Goal: Task Accomplishment & Management: Manage account settings

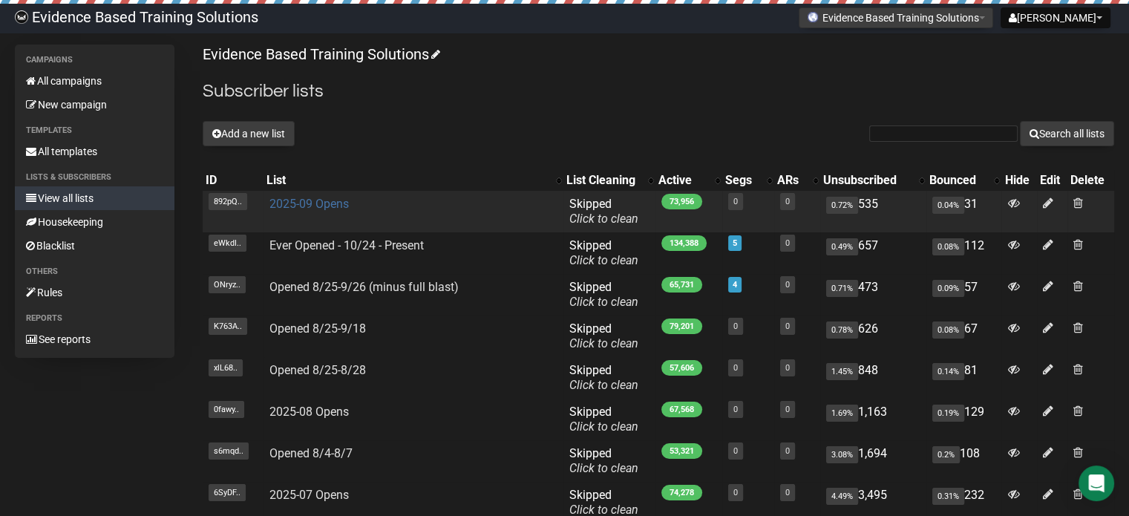
click at [304, 203] on link "2025-09 Opens" at bounding box center [309, 204] width 79 height 14
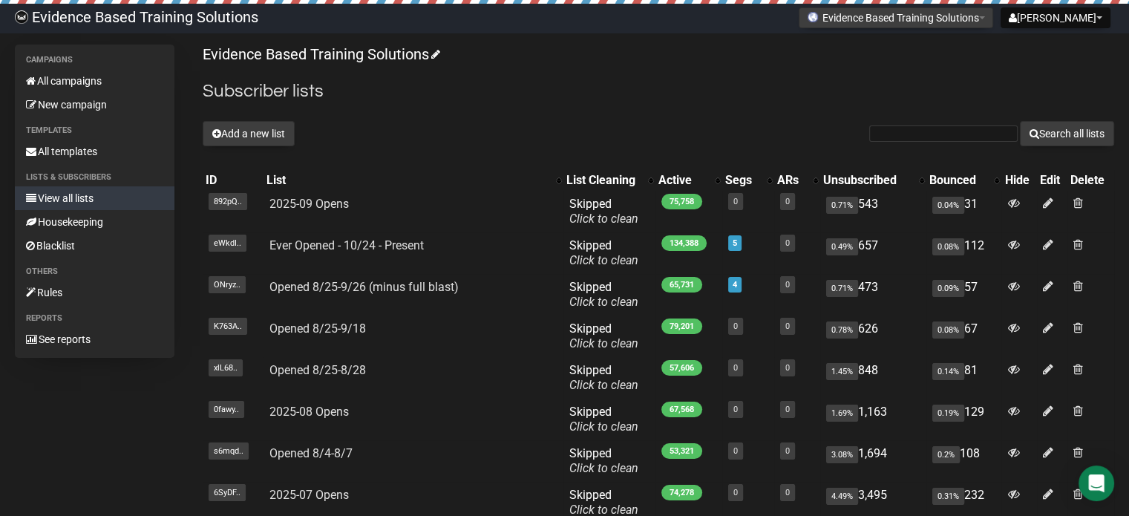
click at [715, 121] on div "Add a new list Search all lists" at bounding box center [659, 133] width 912 height 25
click at [69, 78] on link "All campaigns" at bounding box center [95, 81] width 160 height 24
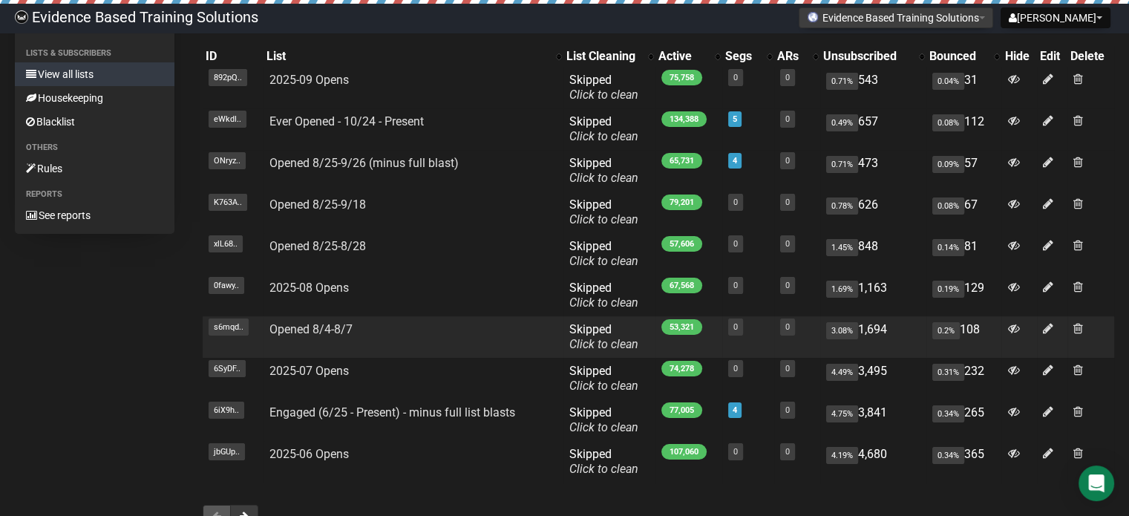
scroll to position [149, 0]
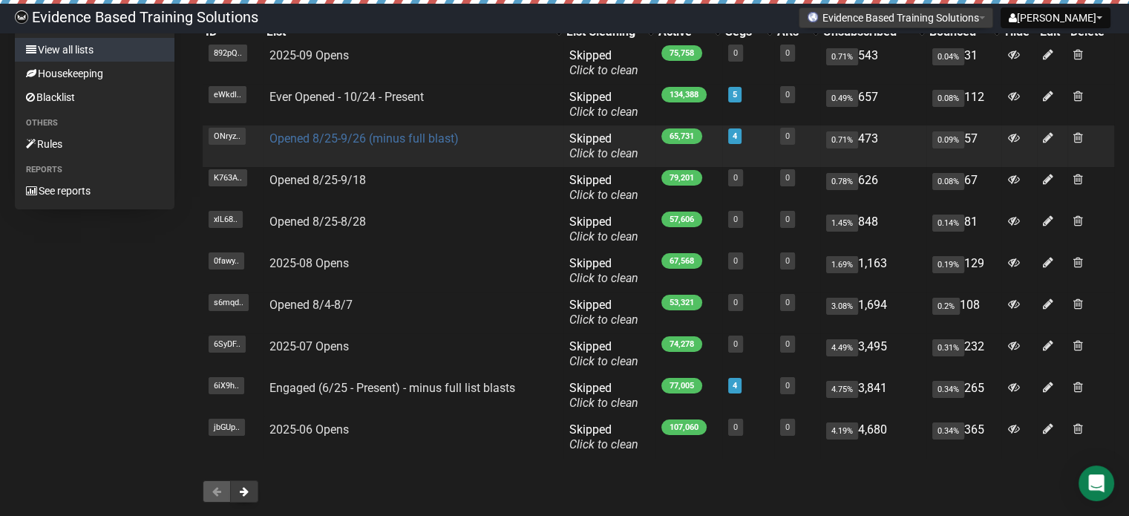
click at [390, 144] on link "Opened 8/25-9/26 (minus full blast)" at bounding box center [364, 138] width 189 height 14
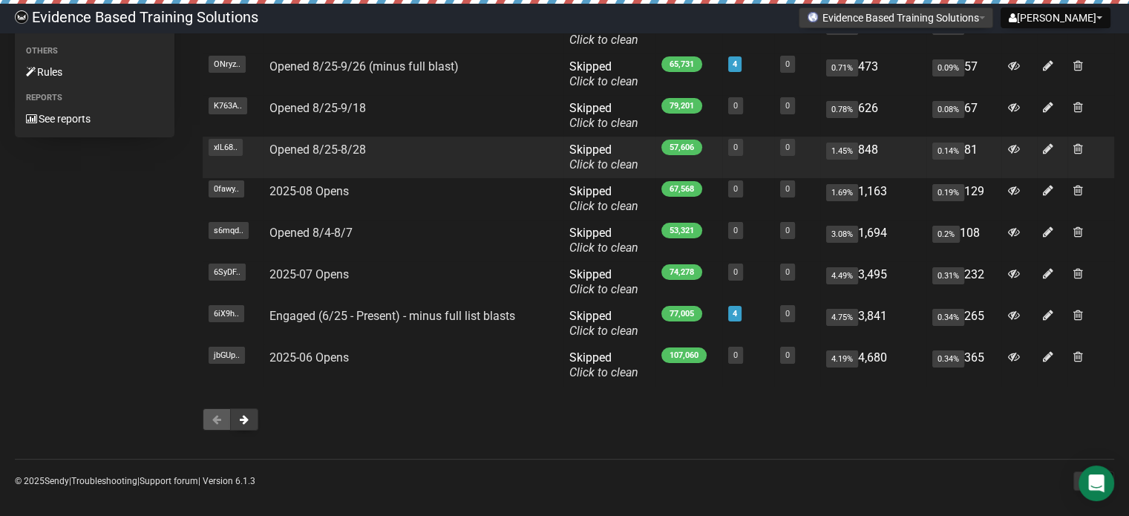
scroll to position [223, 0]
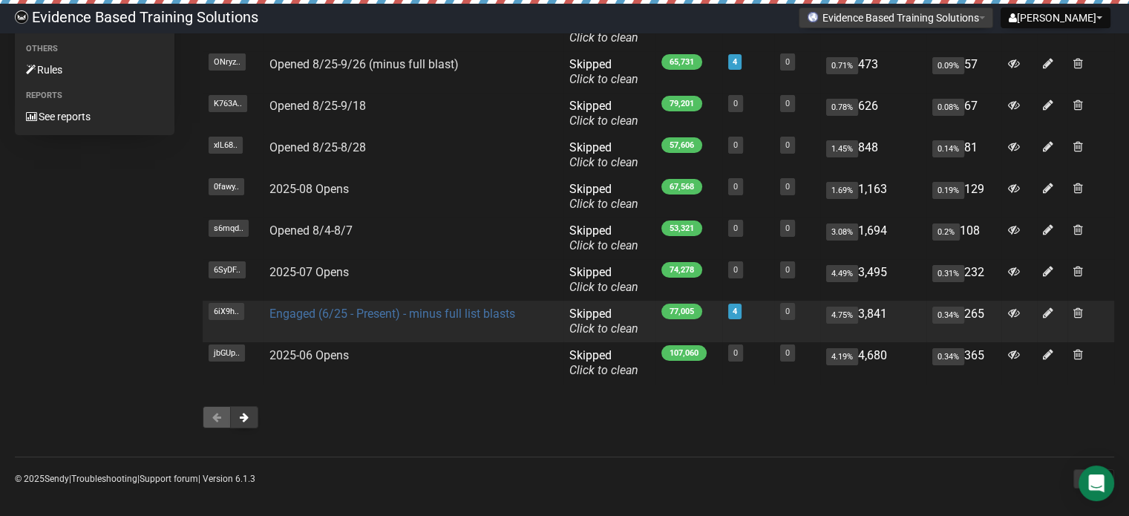
click at [389, 314] on link "Engaged (6/25 - Present) - minus full list blasts" at bounding box center [393, 314] width 246 height 14
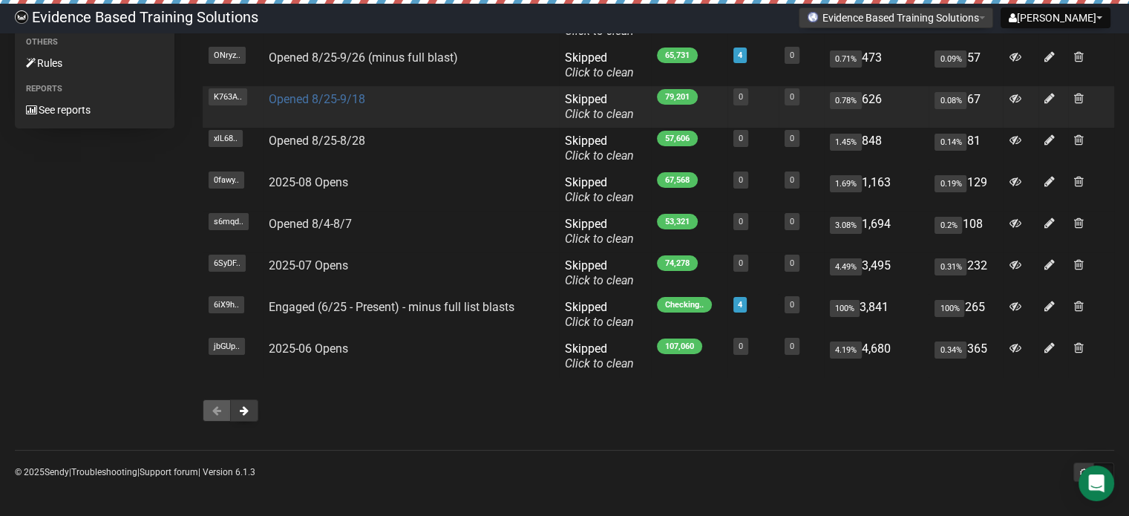
scroll to position [155, 0]
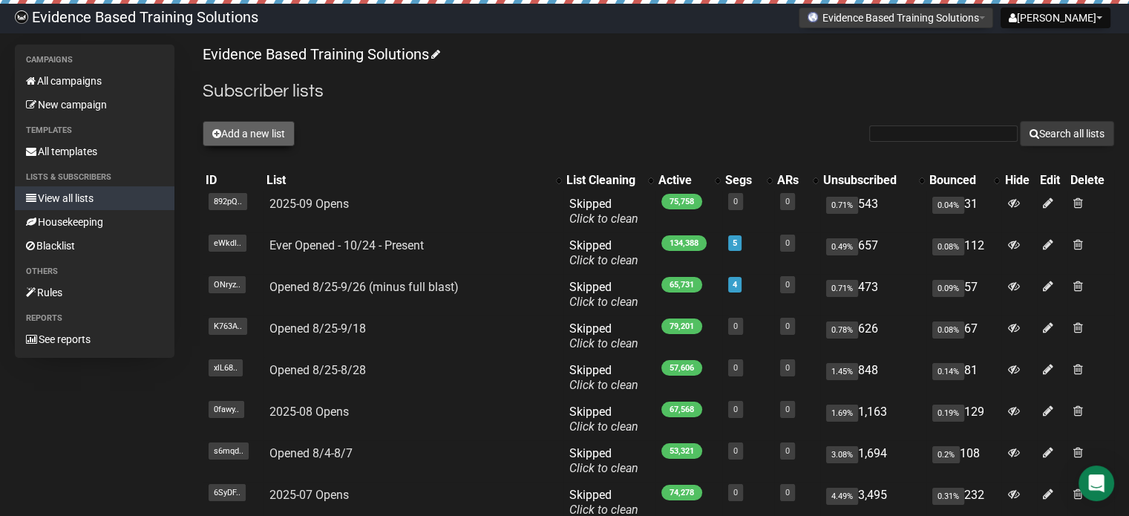
click at [251, 136] on button "Add a new list" at bounding box center [249, 133] width 92 height 25
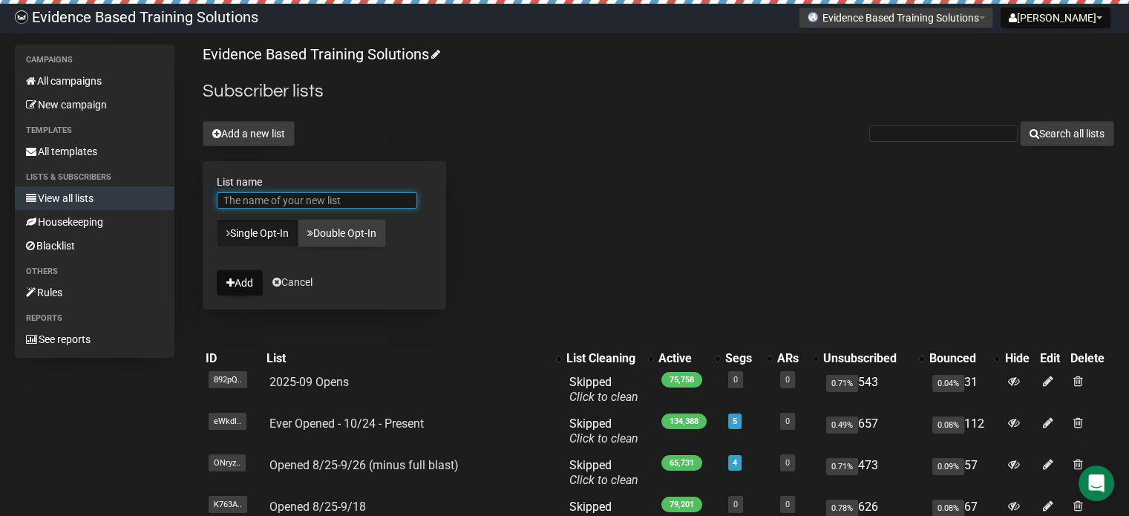
click at [285, 194] on input "List name" at bounding box center [317, 200] width 200 height 16
type input "T"
click at [582, 200] on div "Evidence Based Training Solutions Subscriber lists Add a new list Search all li…" at bounding box center [659, 445] width 912 height 800
click at [68, 196] on link "View all lists" at bounding box center [95, 198] width 160 height 24
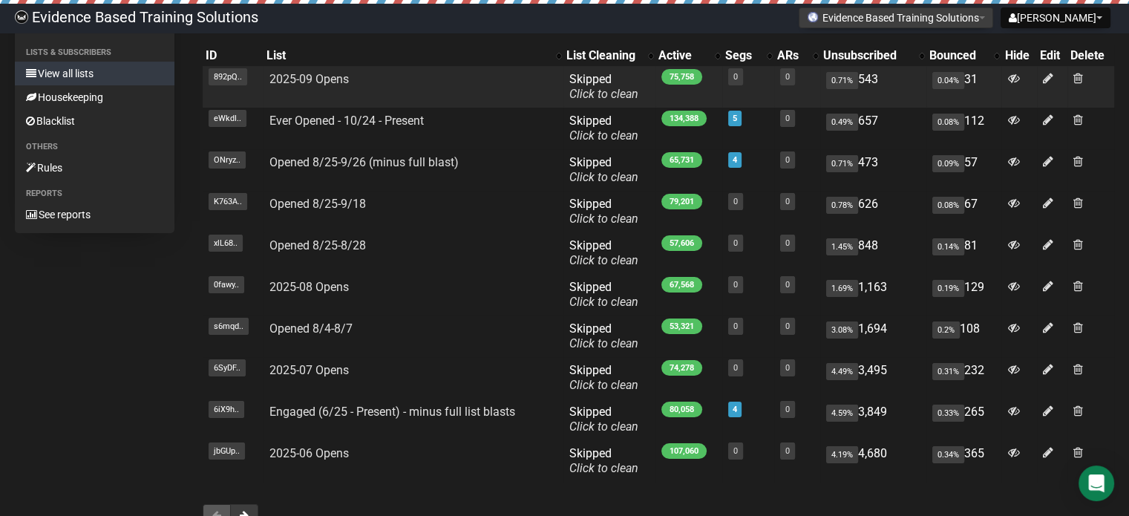
scroll to position [149, 0]
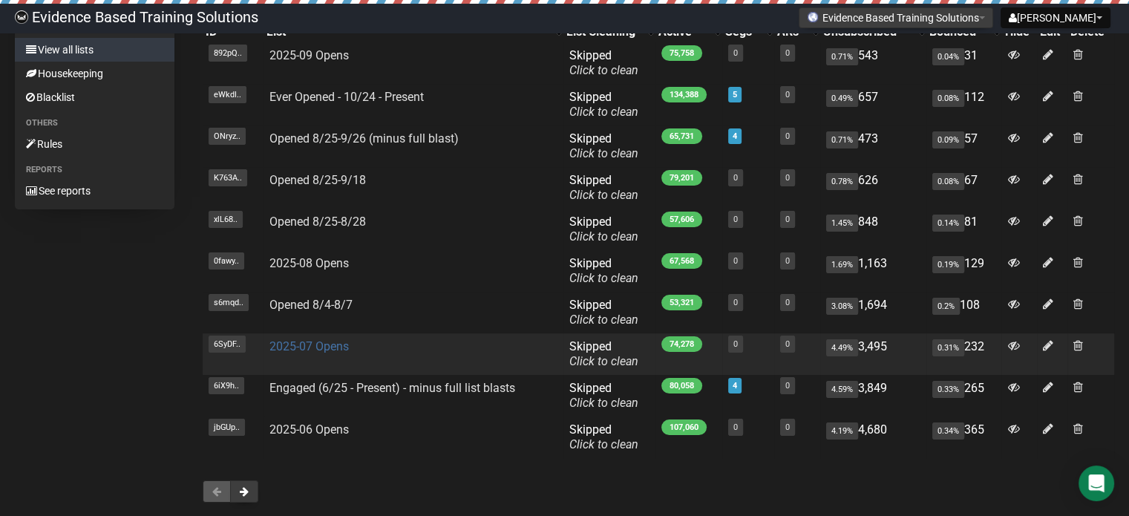
click at [316, 350] on link "2025-07 Opens" at bounding box center [309, 346] width 79 height 14
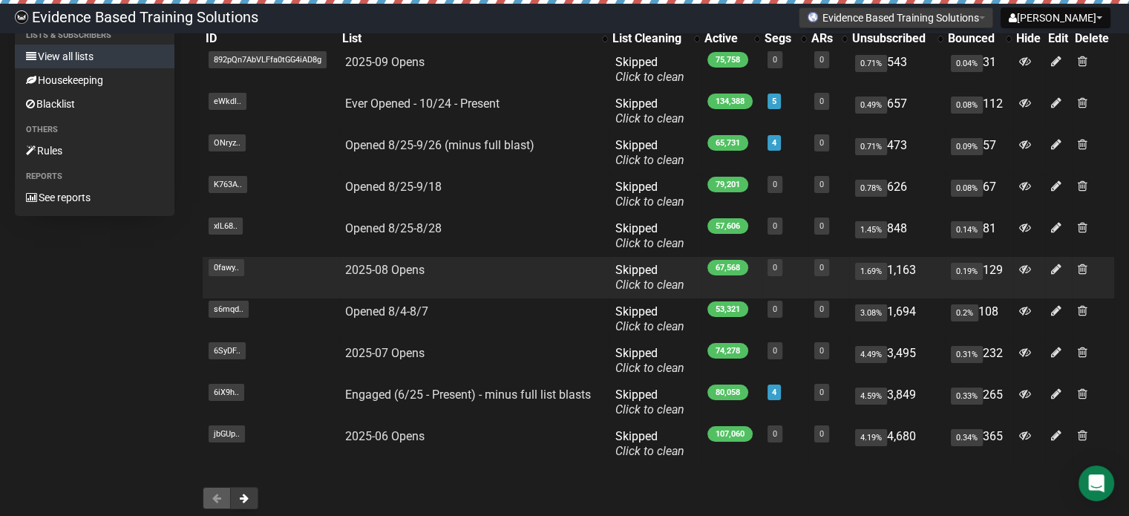
scroll to position [149, 0]
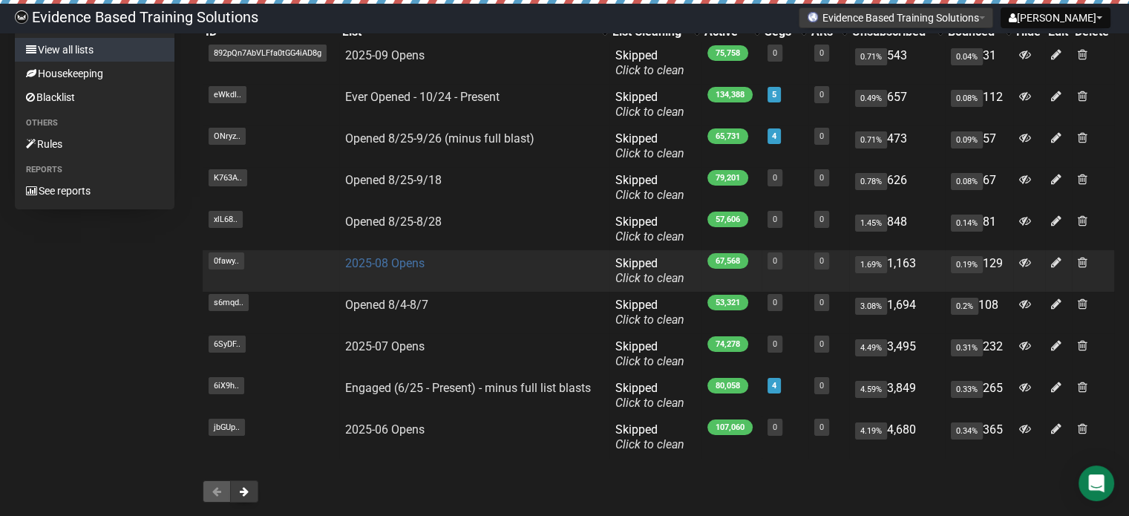
click at [392, 266] on link "2025-08 Opens" at bounding box center [384, 263] width 79 height 14
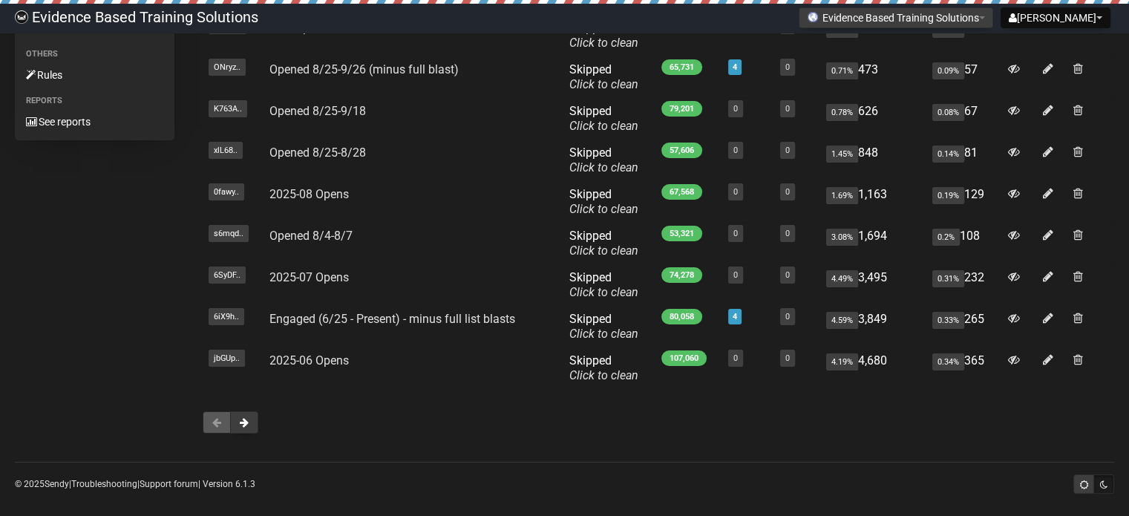
scroll to position [229, 0]
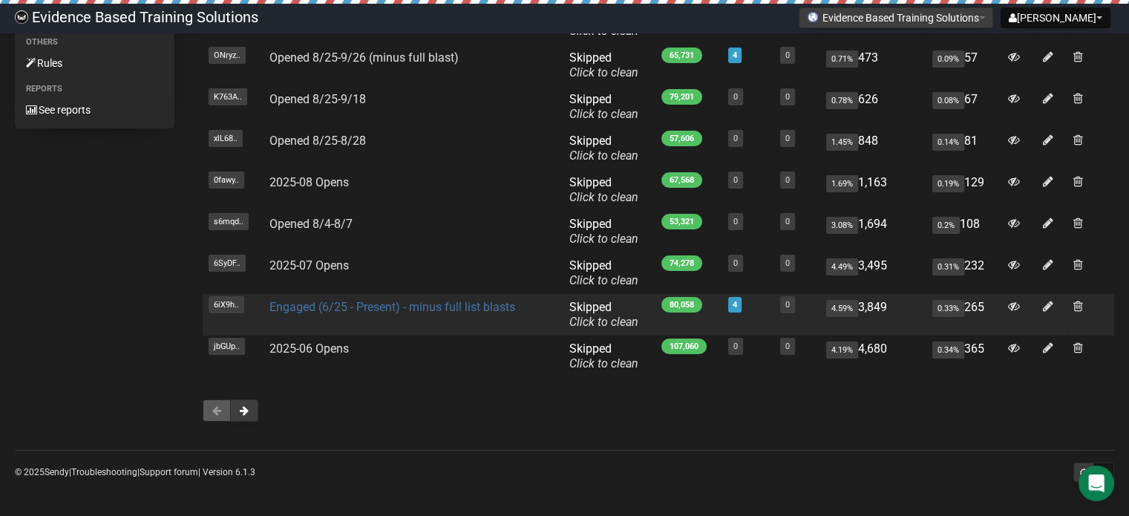
click at [365, 306] on link "Engaged (6/25 - Present) - minus full list blasts" at bounding box center [393, 307] width 246 height 14
